Goal: Transaction & Acquisition: Obtain resource

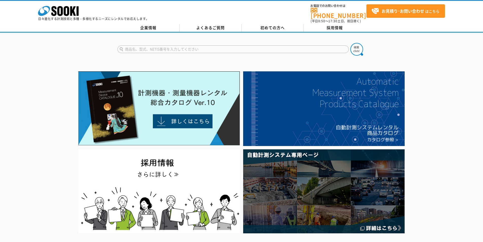
click at [141, 48] on input "text" at bounding box center [232, 49] width 231 height 8
type input "電気　ロガー"
click at [350, 43] on button at bounding box center [356, 49] width 13 height 13
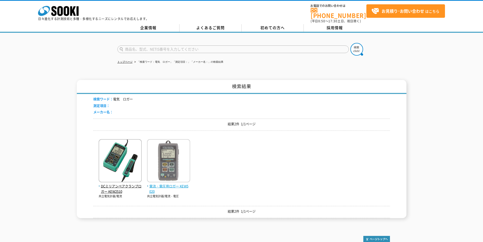
click at [158, 185] on span "電流・電圧用ロガー KEW5020" at bounding box center [168, 188] width 43 height 11
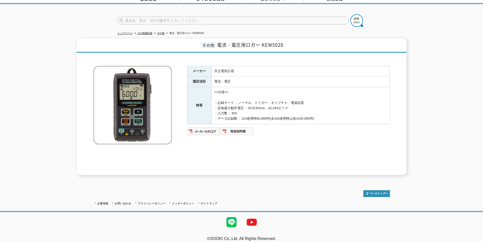
scroll to position [31, 0]
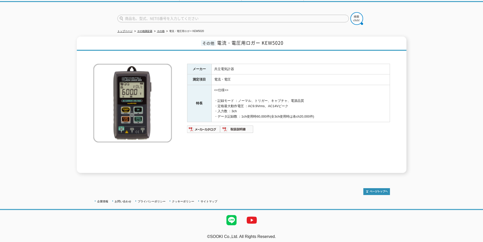
click at [52, 97] on div "その他 電流・電圧用ロガー KEW5020 メーカー 共立電気計器 測定項目 電流・電圧 特長 <<仕様>> ・記録モード ：ノーマル、トリガー、キャプチャ、…" at bounding box center [241, 105] width 483 height 136
